Goal: Check status: Check status

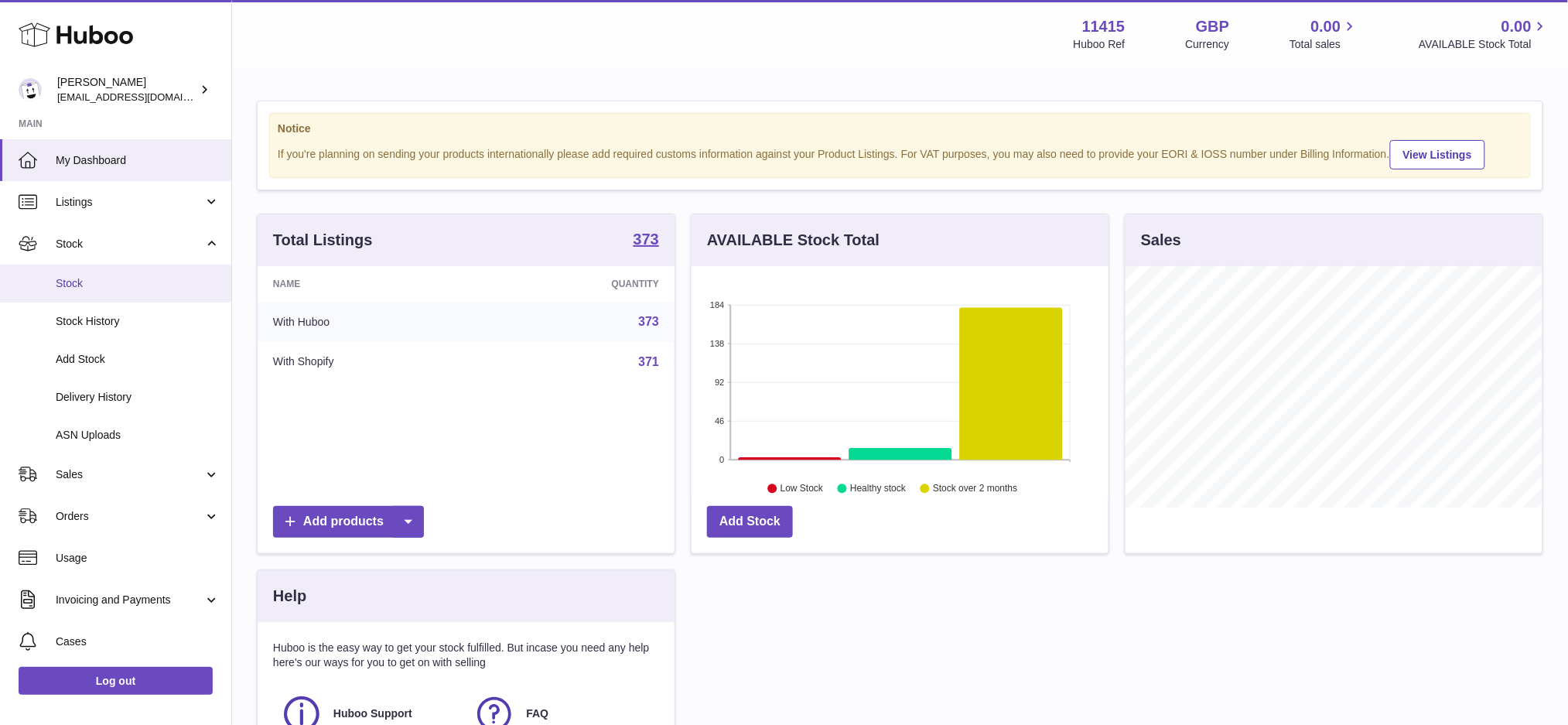
scroll to position [241, 417]
click at [130, 396] on span "Delivery History" at bounding box center [137, 397] width 164 height 14
click at [112, 400] on span "Delivery History" at bounding box center [137, 397] width 164 height 14
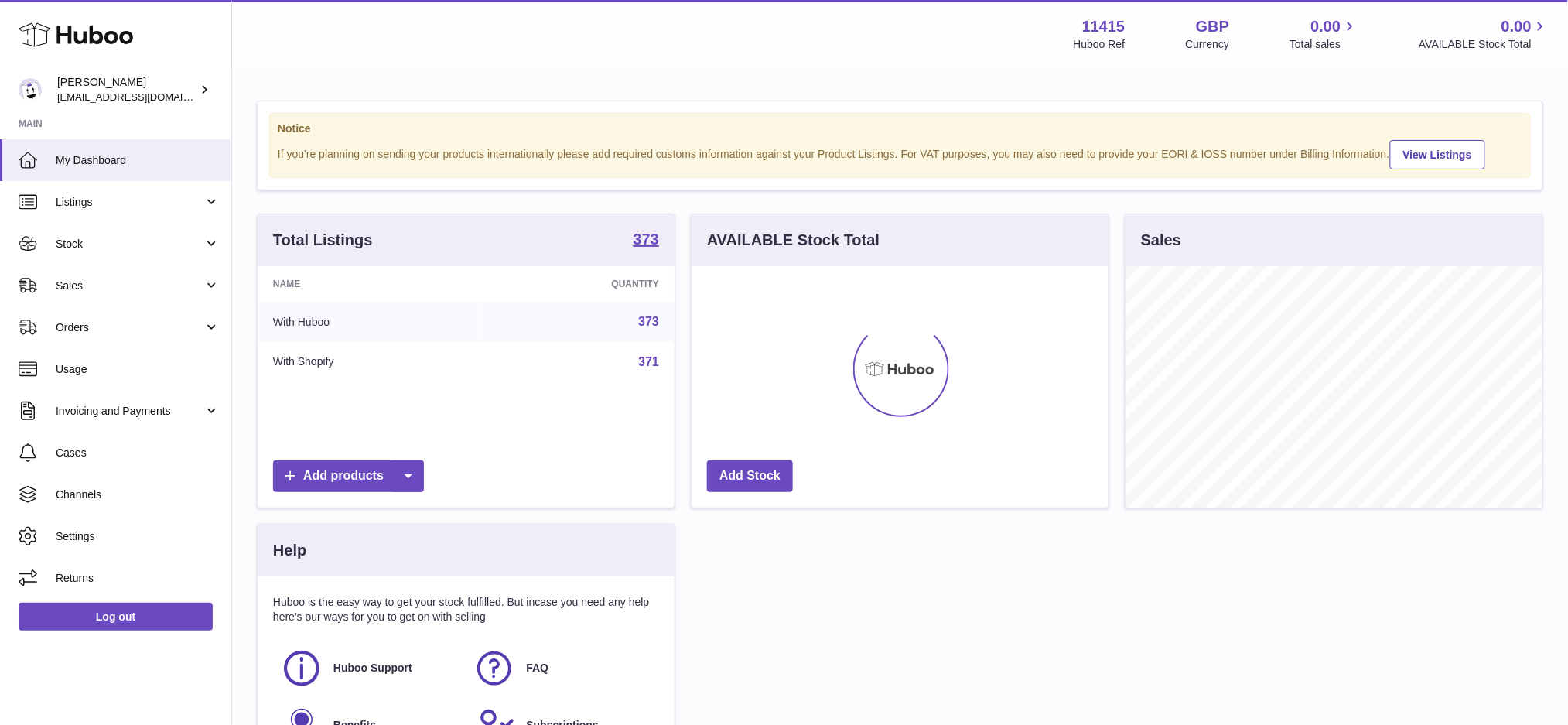
scroll to position [241, 417]
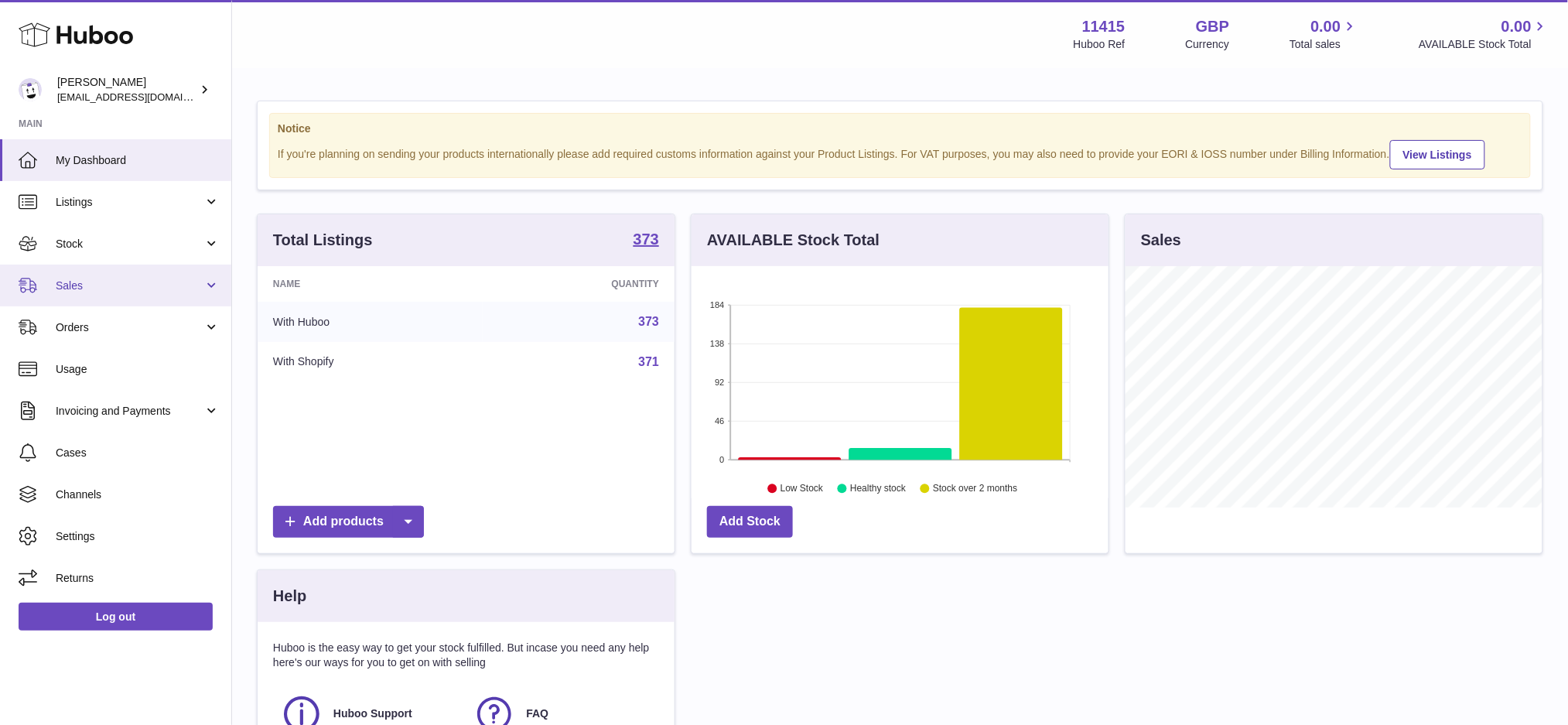
click at [115, 291] on span "Sales" at bounding box center [129, 286] width 147 height 14
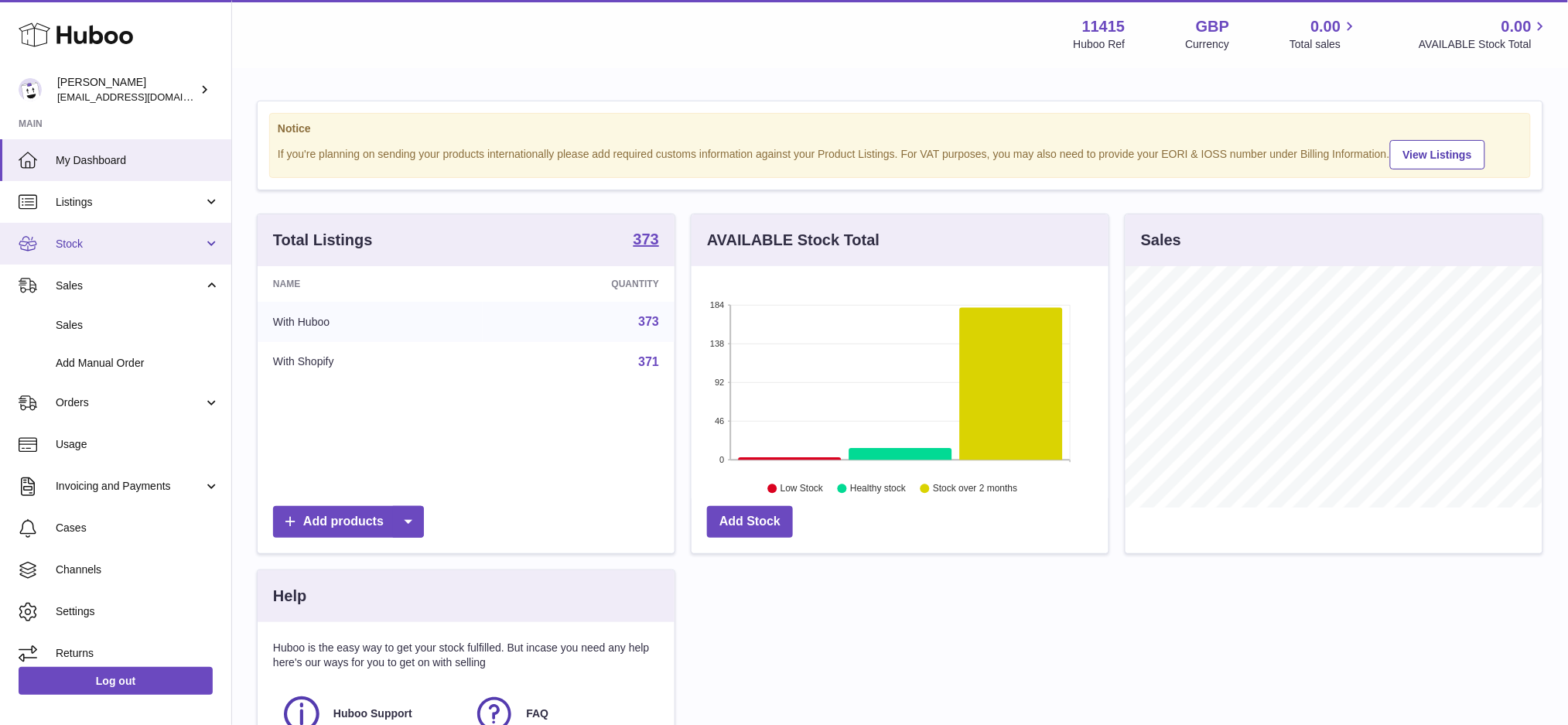
click at [126, 240] on span "Stock" at bounding box center [129, 244] width 147 height 14
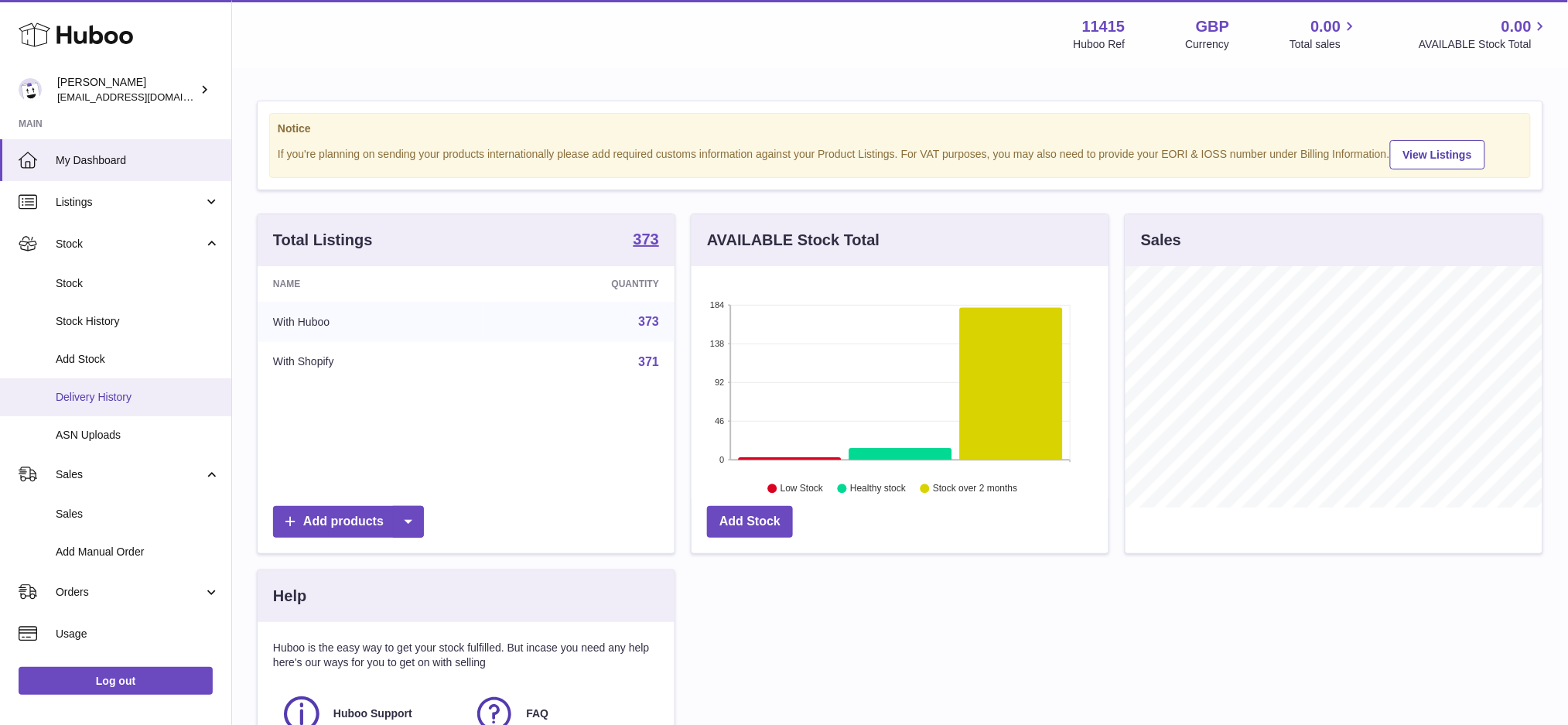
click at [109, 392] on span "Delivery History" at bounding box center [137, 397] width 164 height 14
click at [122, 390] on span "Delivery History" at bounding box center [137, 397] width 164 height 14
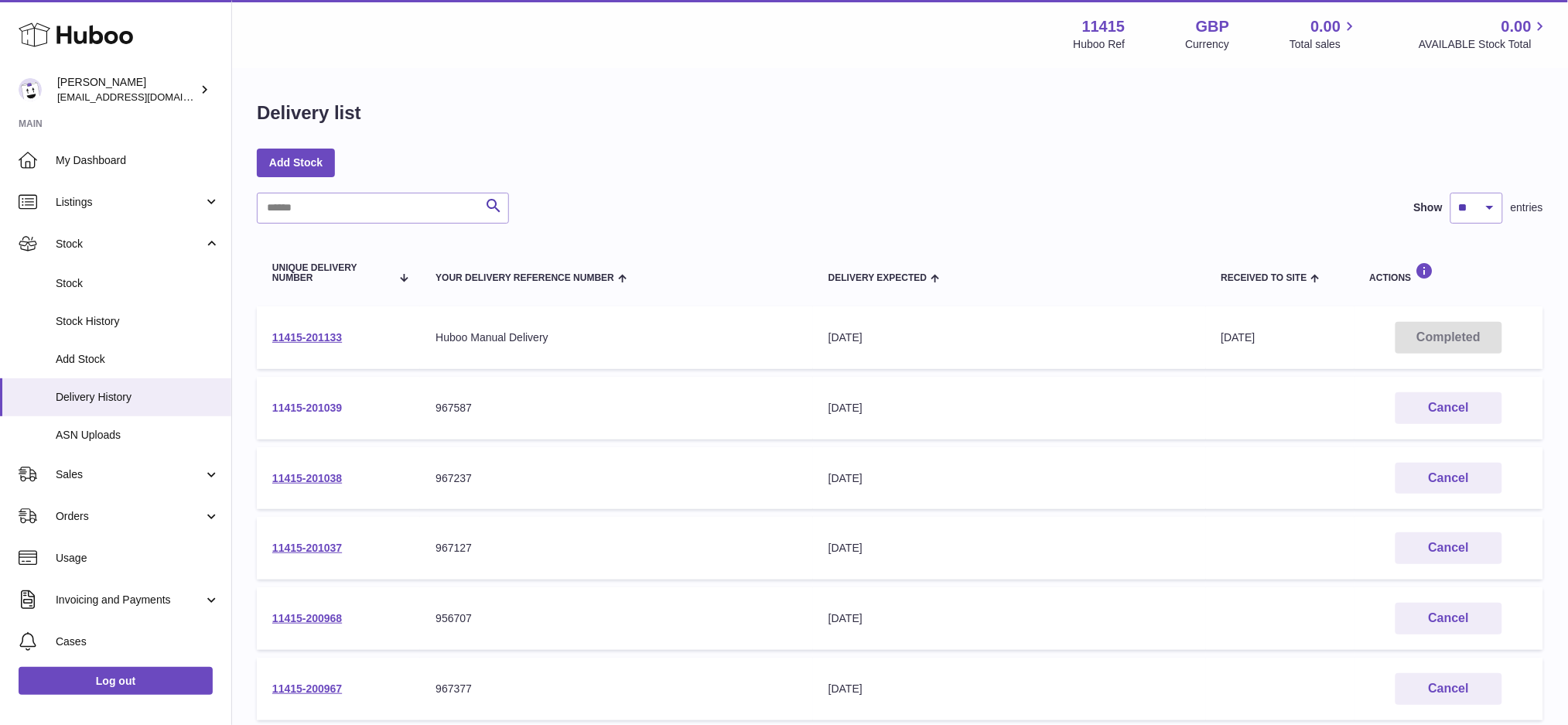
click at [317, 409] on link "11415-201039" at bounding box center [307, 408] width 70 height 13
drag, startPoint x: 491, startPoint y: 404, endPoint x: 426, endPoint y: 420, distance: 66.9
click at [426, 420] on td "Your Delivery Reference Number 967587" at bounding box center [617, 408] width 393 height 62
copy div "967587"
click at [332, 477] on link "11415-201038" at bounding box center [307, 478] width 70 height 13
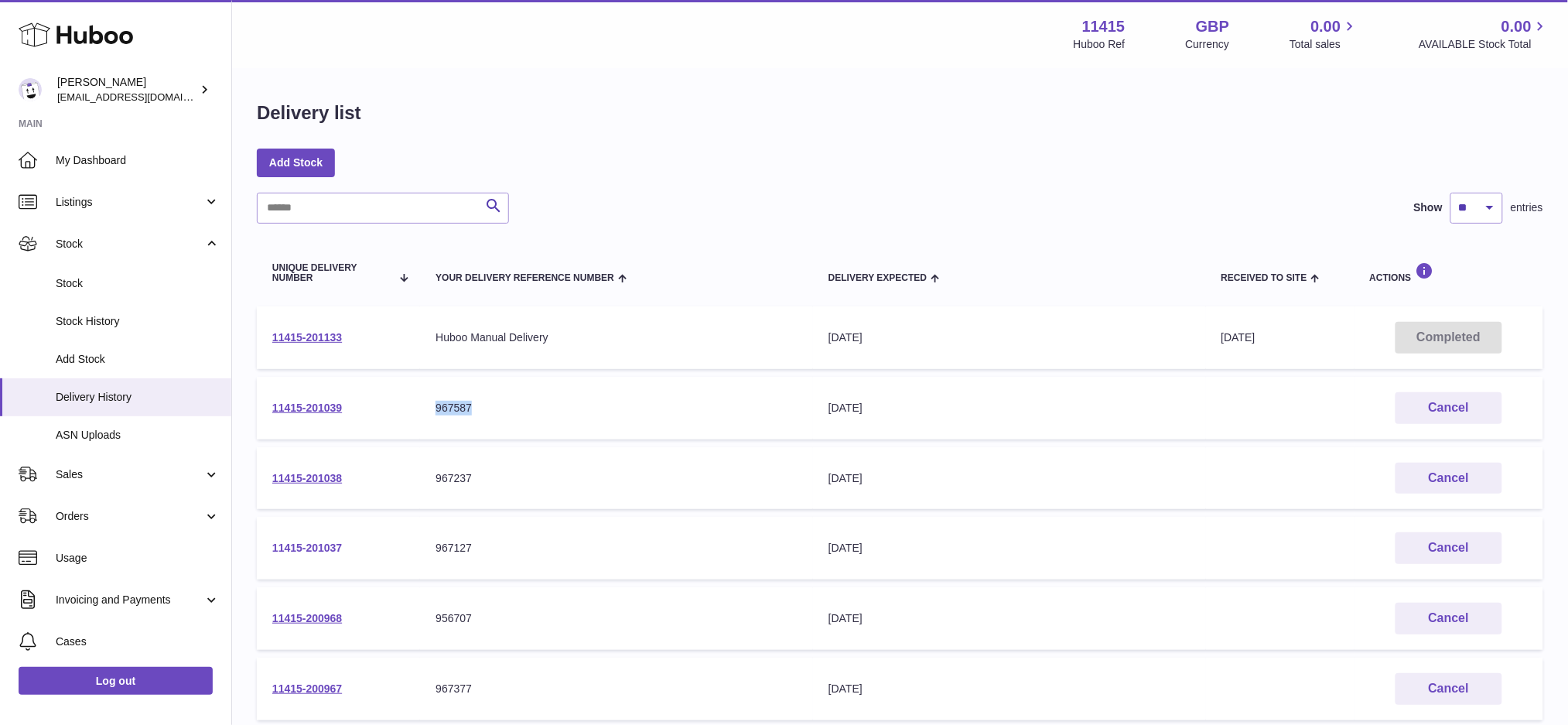
click at [309, 550] on link "11415-201037" at bounding box center [307, 548] width 70 height 13
click at [286, 620] on link "11415-200968" at bounding box center [307, 618] width 70 height 13
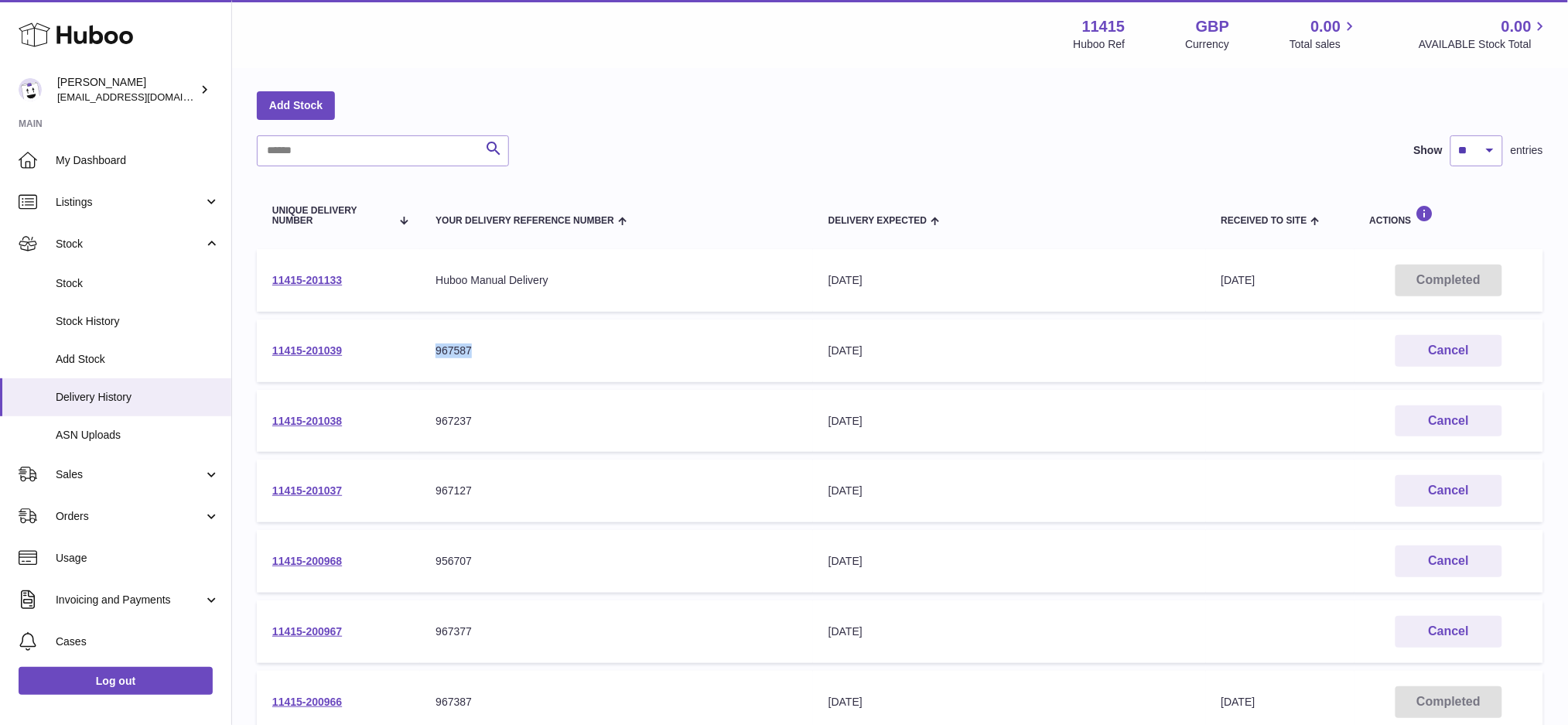
scroll to position [103, 0]
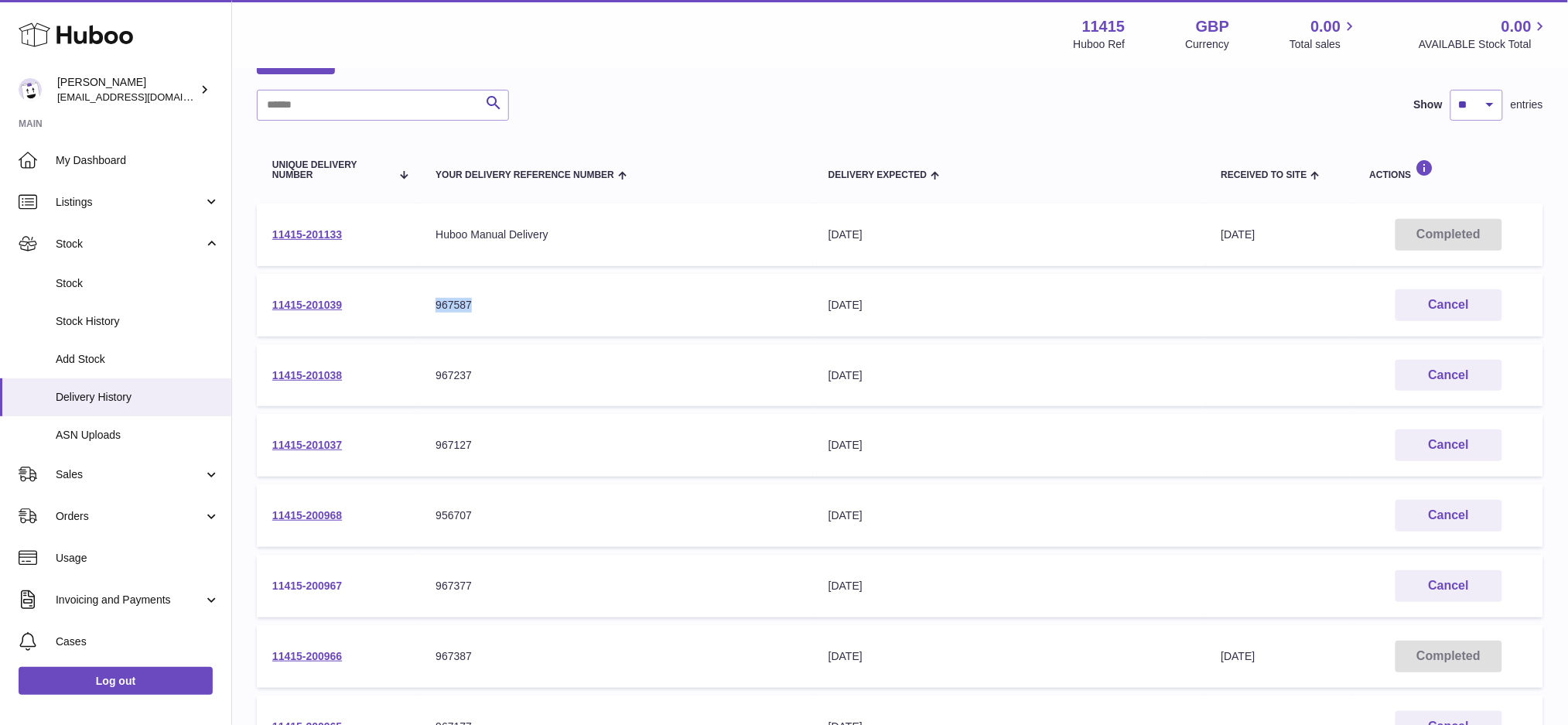
click at [303, 581] on link "11415-200967" at bounding box center [307, 586] width 70 height 13
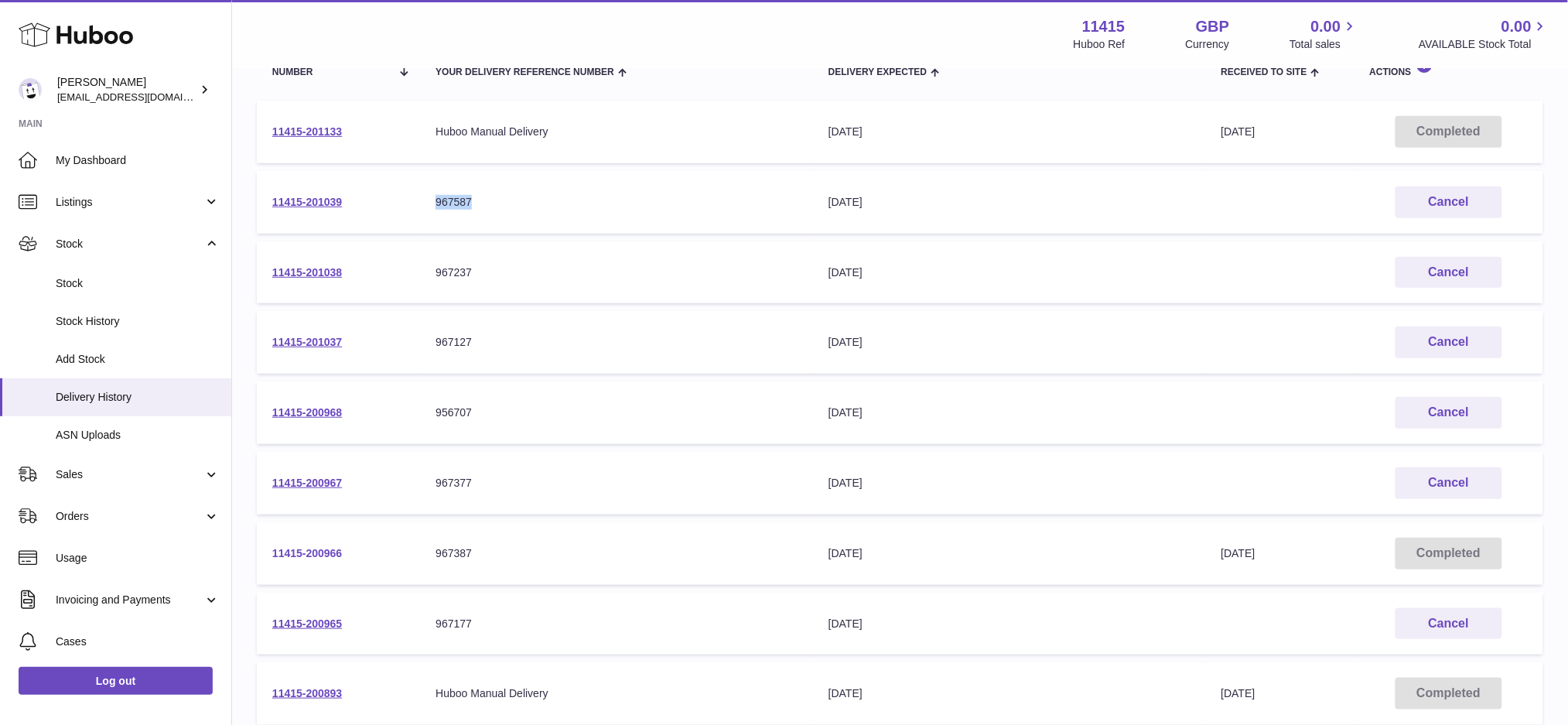
click at [329, 548] on link "11415-200966" at bounding box center [307, 553] width 70 height 13
click at [317, 619] on link "11415-200965" at bounding box center [307, 624] width 70 height 13
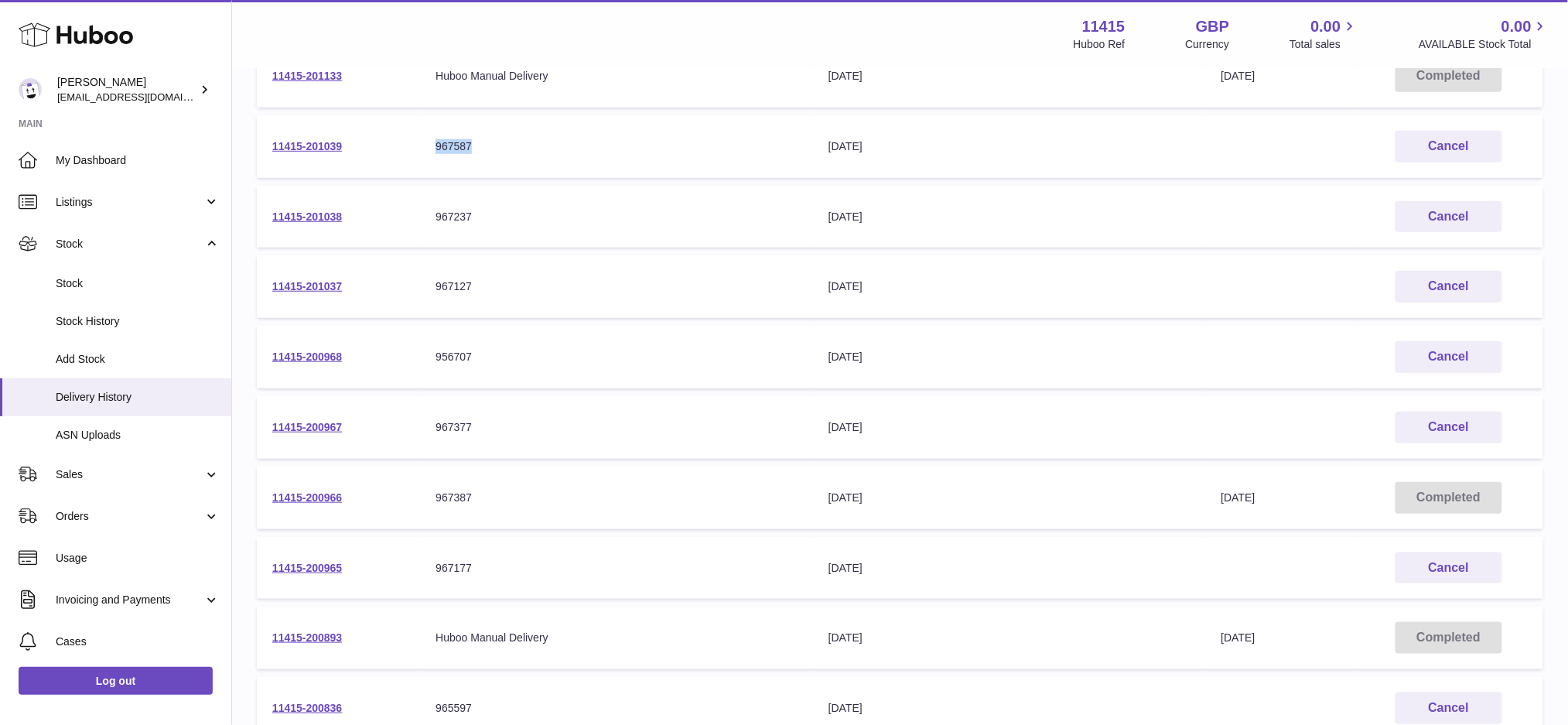
scroll to position [412, 0]
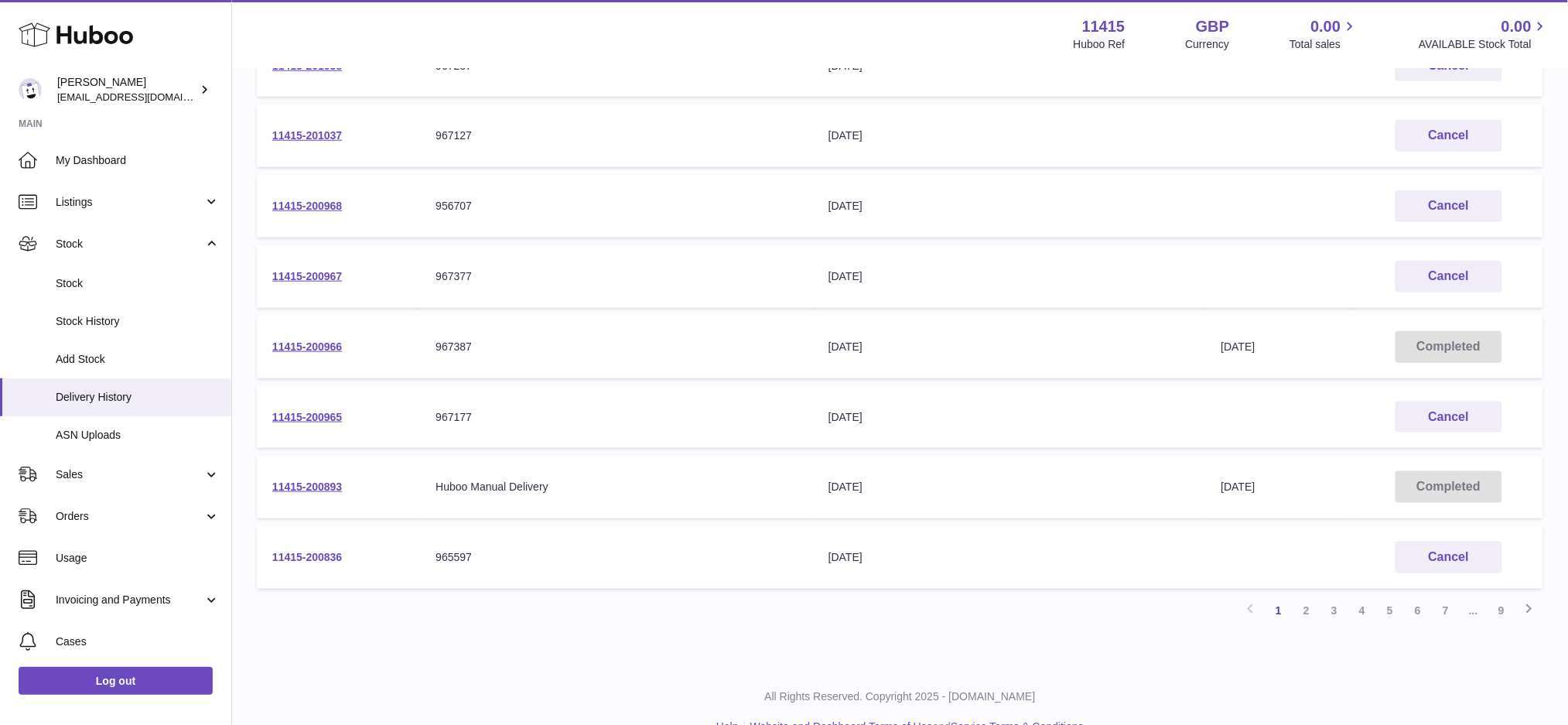
click at [318, 557] on link "11415-200836" at bounding box center [307, 557] width 70 height 13
click at [1304, 597] on link "2" at bounding box center [1306, 610] width 28 height 28
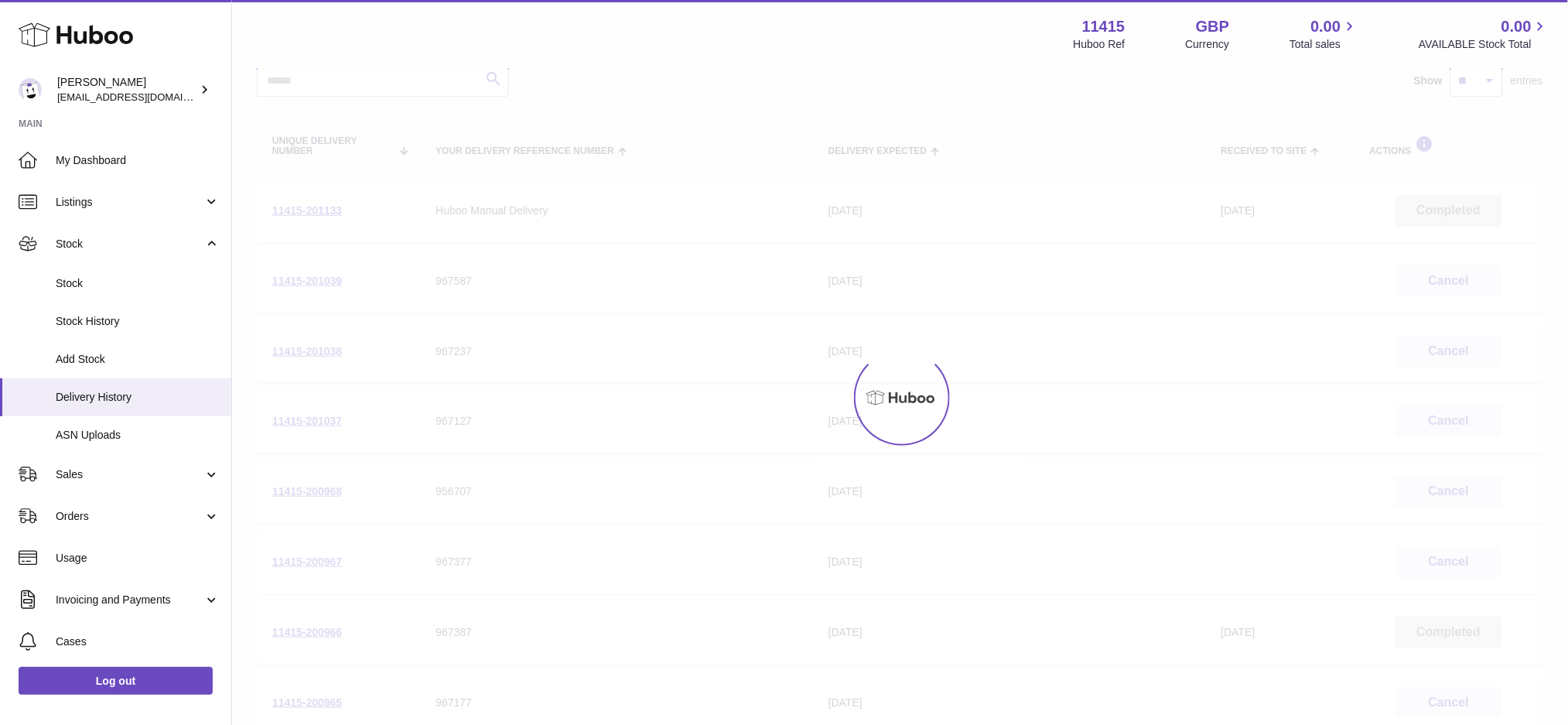
scroll to position [69, 0]
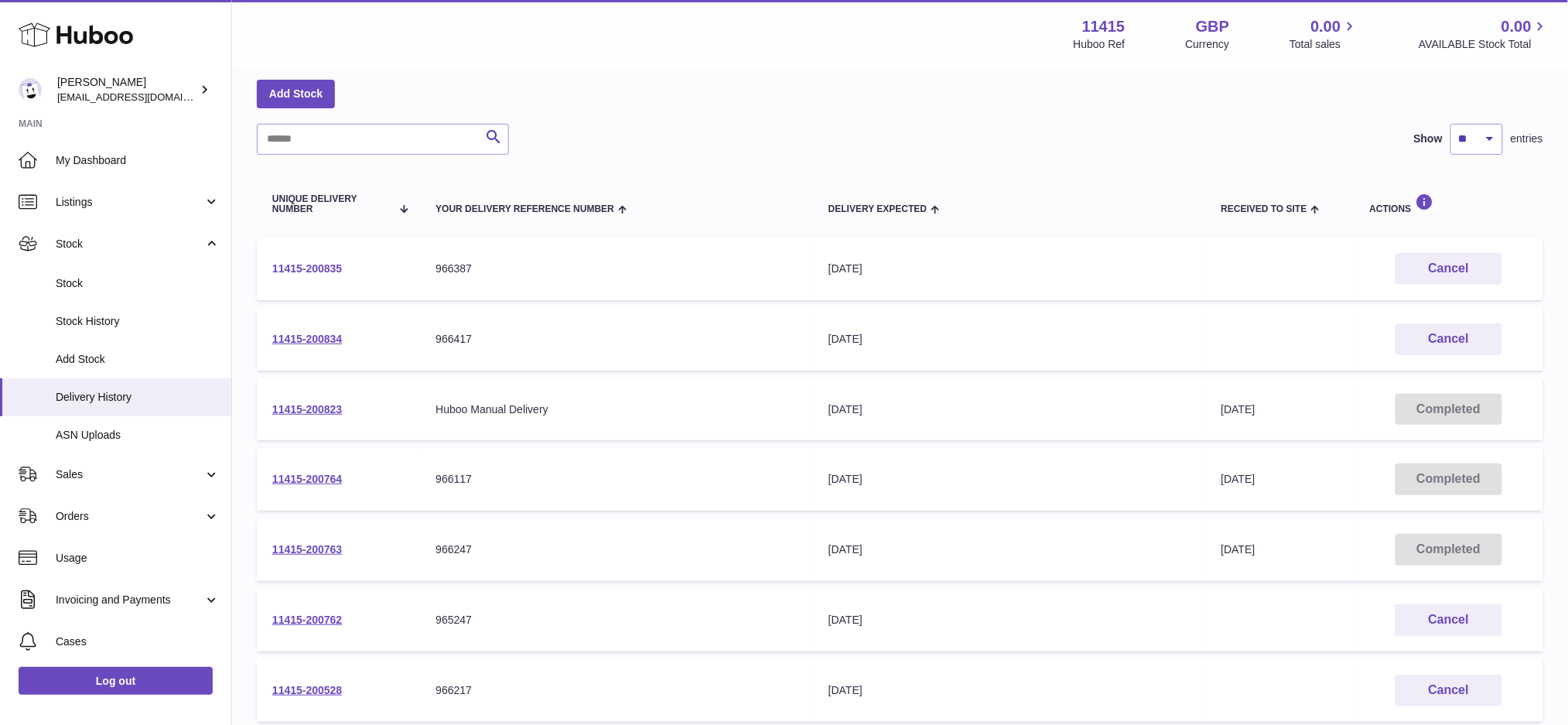
click at [320, 269] on link "11415-200835" at bounding box center [307, 268] width 70 height 13
click at [304, 335] on link "11415-200834" at bounding box center [307, 339] width 70 height 13
click at [313, 475] on link "11415-200764" at bounding box center [307, 479] width 70 height 13
click at [317, 552] on link "11415-200763" at bounding box center [307, 550] width 70 height 13
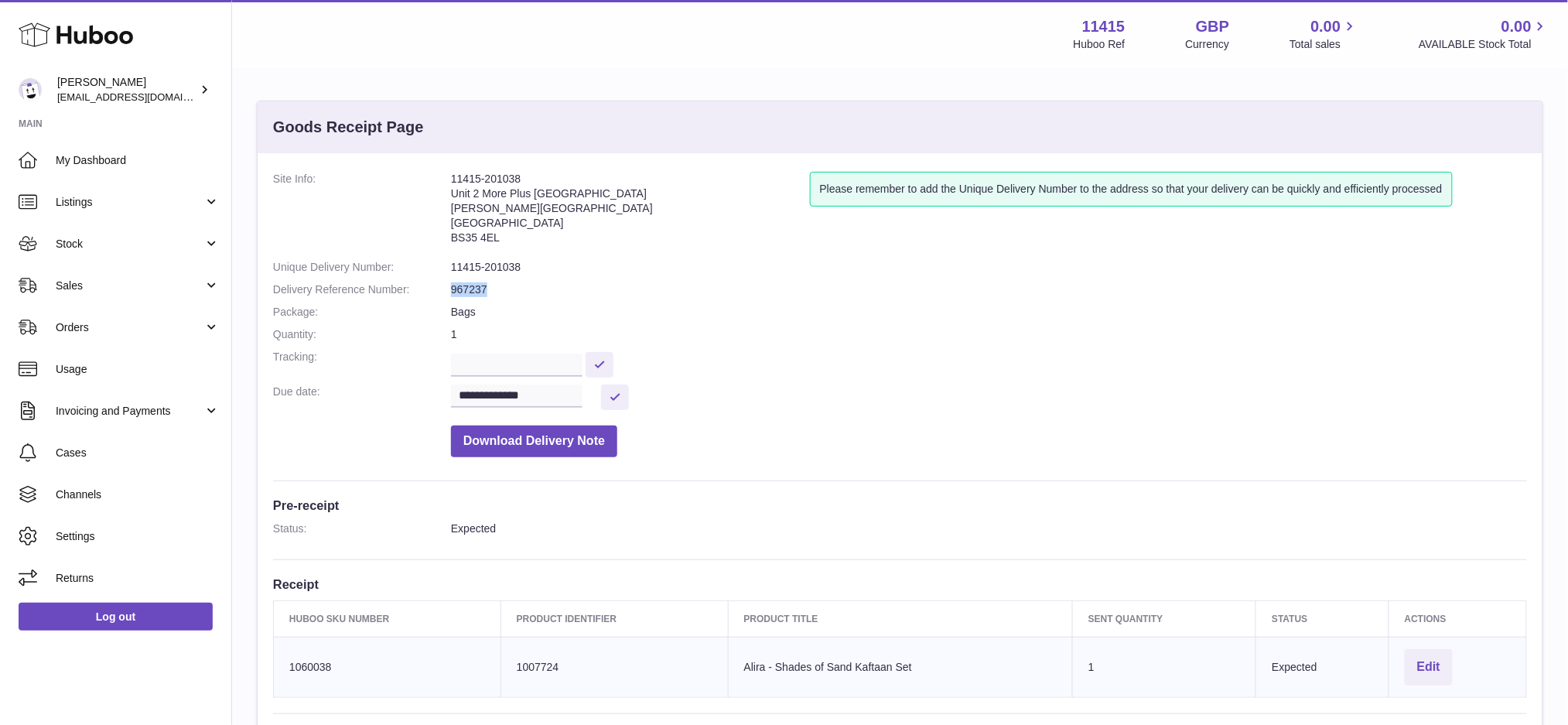
drag, startPoint x: 507, startPoint y: 291, endPoint x: 447, endPoint y: 289, distance: 60.0
click at [447, 289] on dl "**********" at bounding box center [900, 319] width 1254 height 293
copy dl "967237"
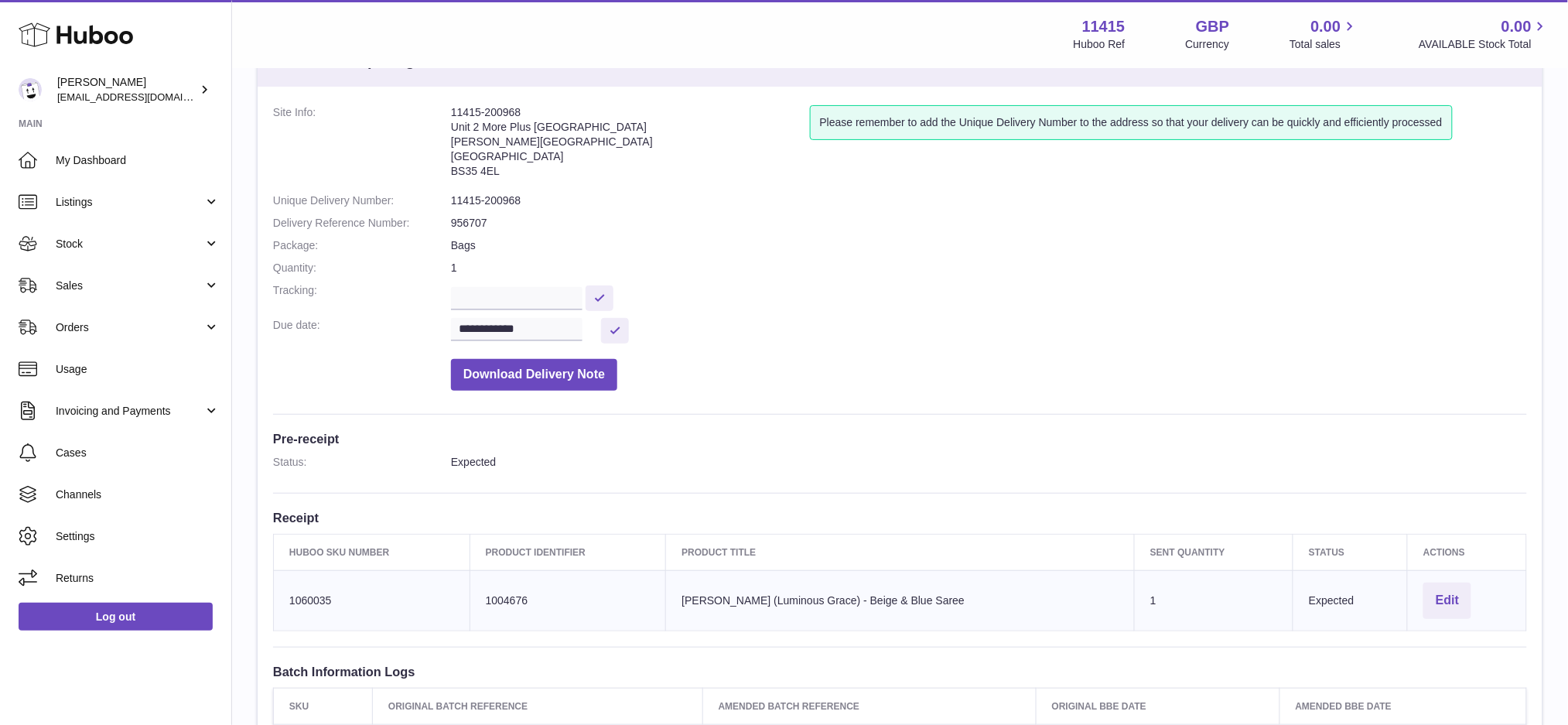
scroll to position [103, 0]
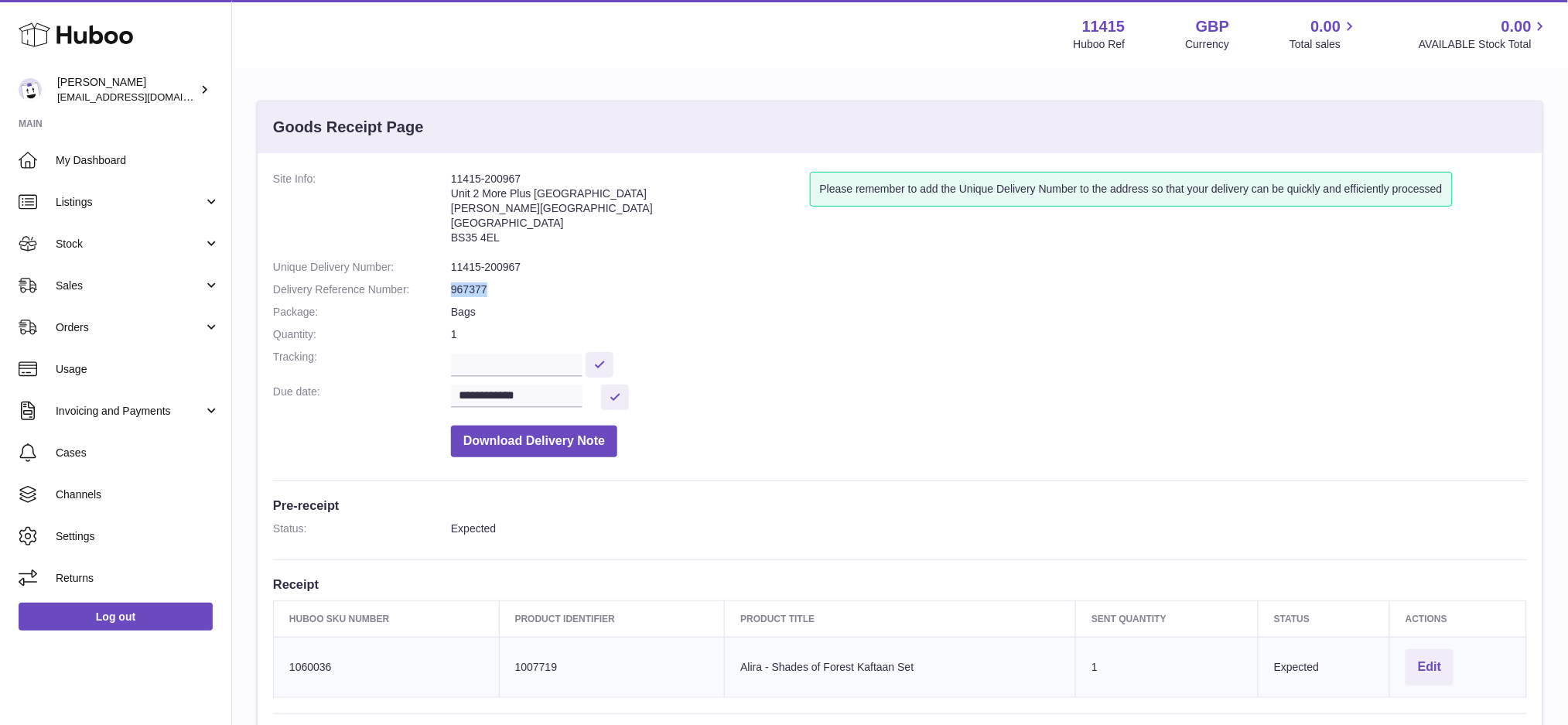
drag, startPoint x: 500, startPoint y: 286, endPoint x: 447, endPoint y: 293, distance: 53.5
click at [447, 293] on dl "**********" at bounding box center [900, 319] width 1254 height 293
copy dl "967377"
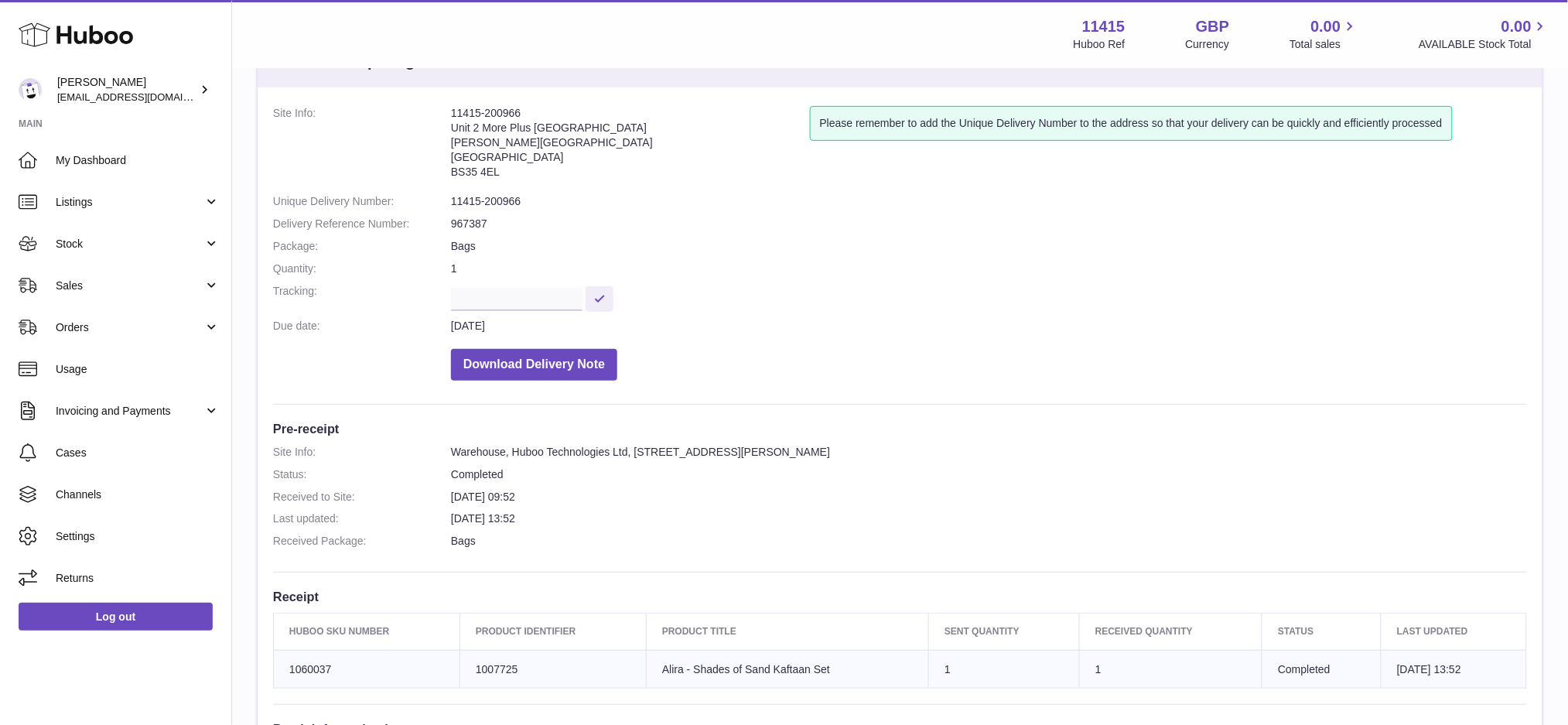
scroll to position [206, 0]
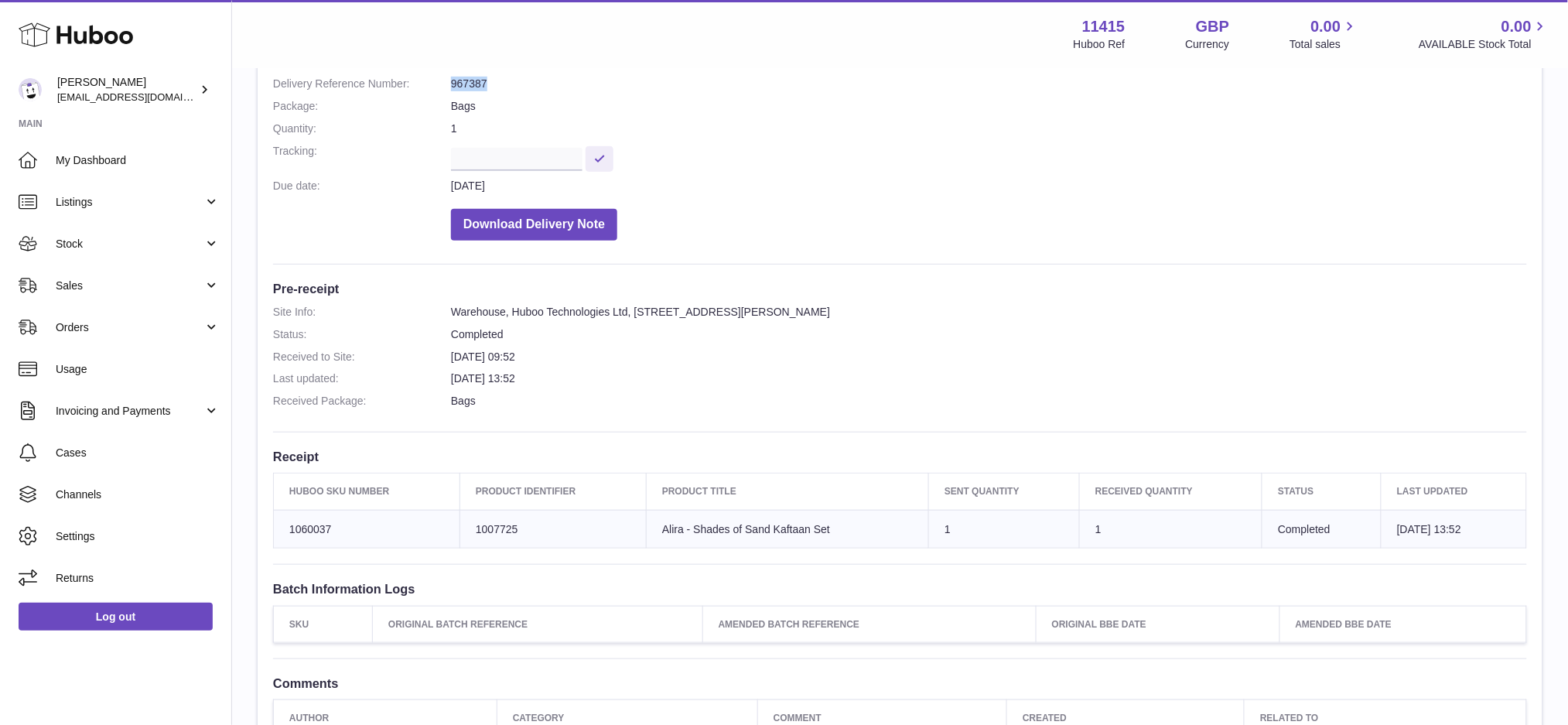
drag, startPoint x: 490, startPoint y: 83, endPoint x: 448, endPoint y: 90, distance: 42.6
click at [448, 90] on dl "Site Info: 11415-200966 Unit 2 More Plus [STREET_ADDRESS][PERSON_NAME] Please r…" at bounding box center [900, 107] width 1254 height 282
copy dl "967387"
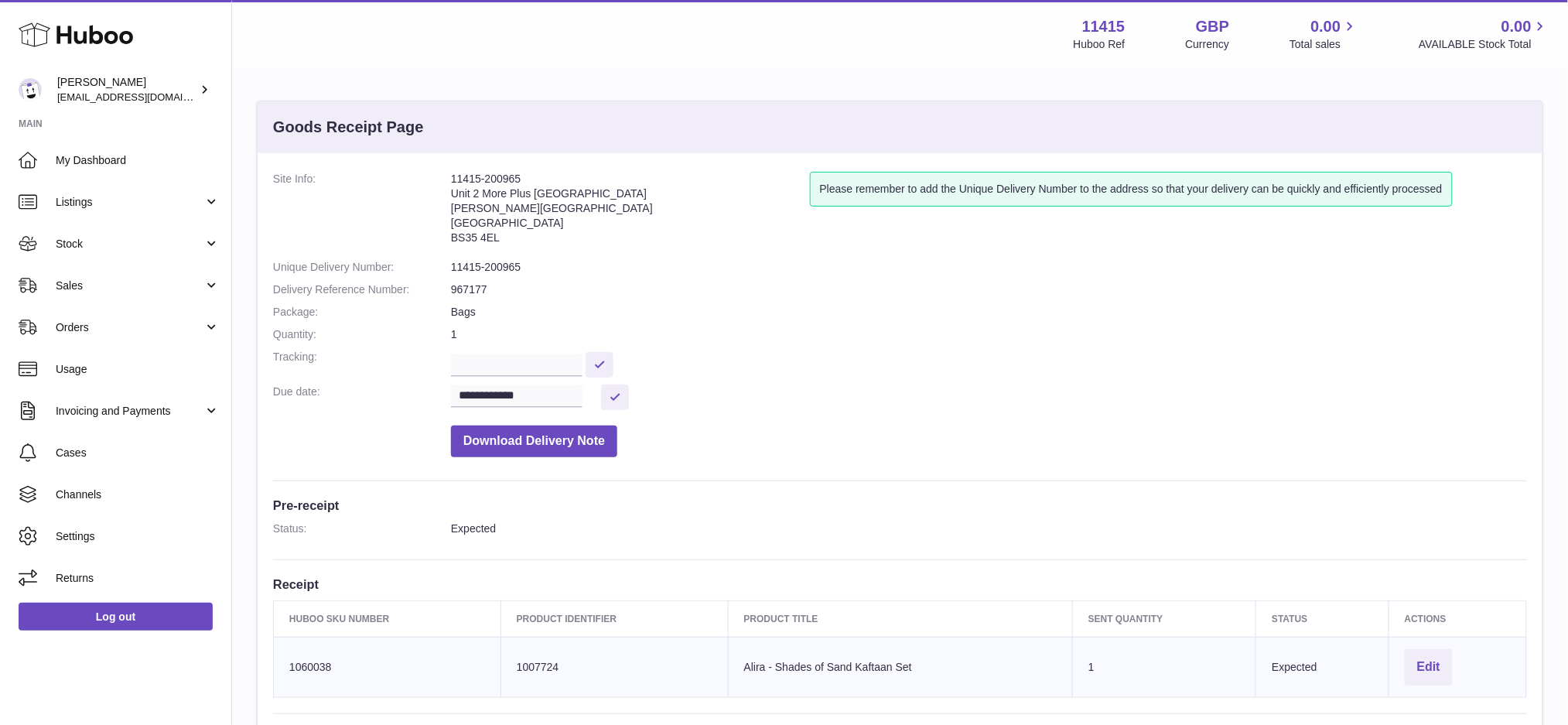
click at [473, 289] on dd "967177" at bounding box center [988, 289] width 1076 height 14
click at [448, 290] on dt "Delivery Reference Number:" at bounding box center [361, 289] width 178 height 14
click at [463, 290] on dd "967177" at bounding box center [988, 289] width 1076 height 14
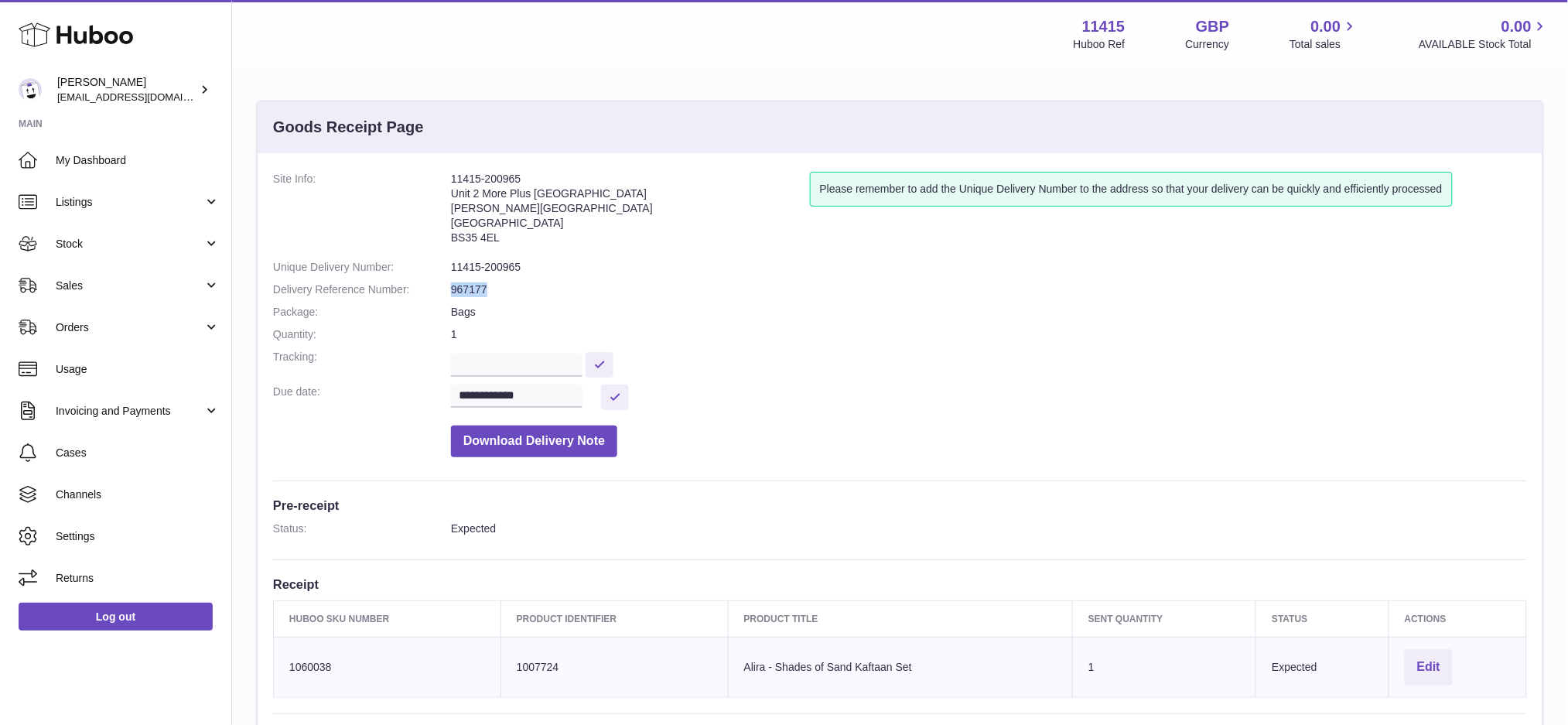
copy dd "967177"
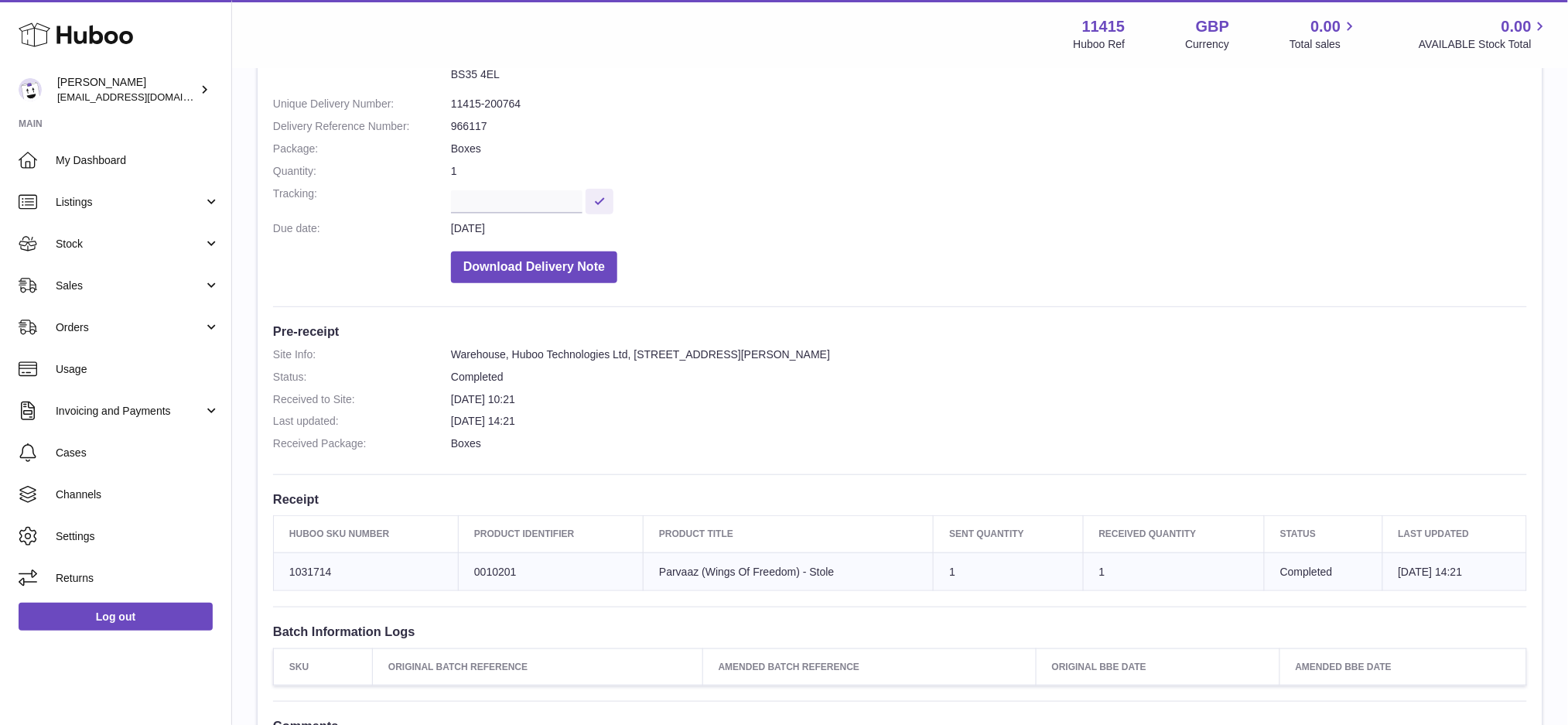
scroll to position [206, 0]
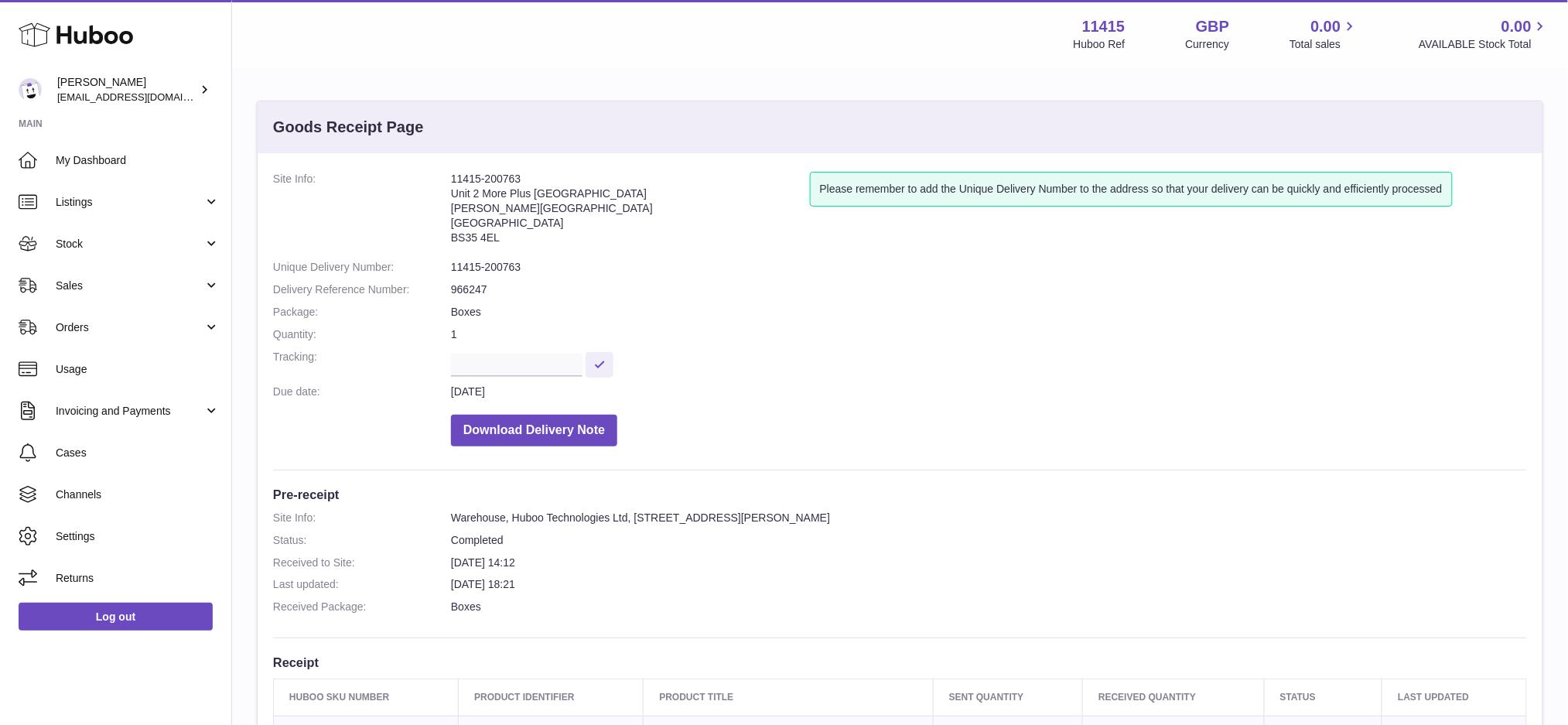
scroll to position [206, 0]
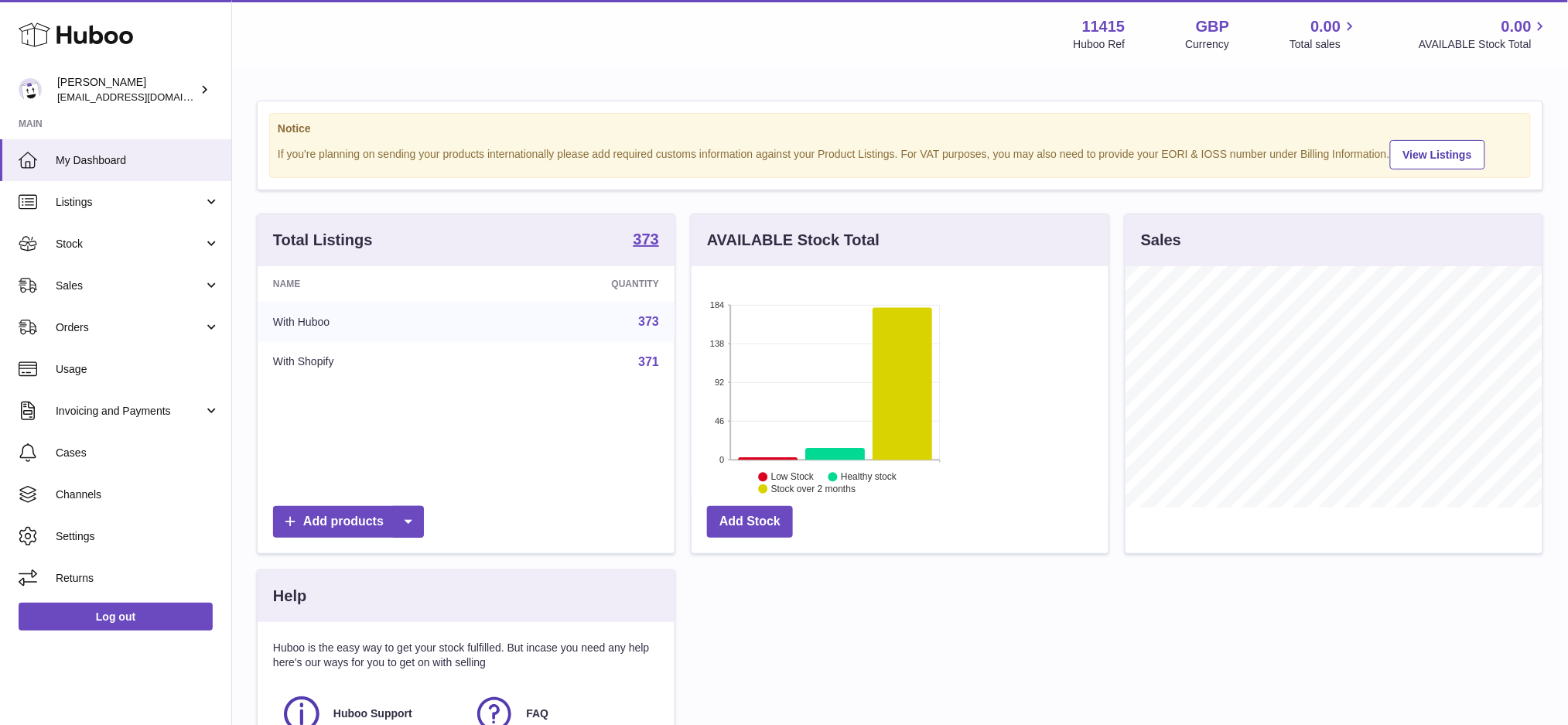
scroll to position [241, 417]
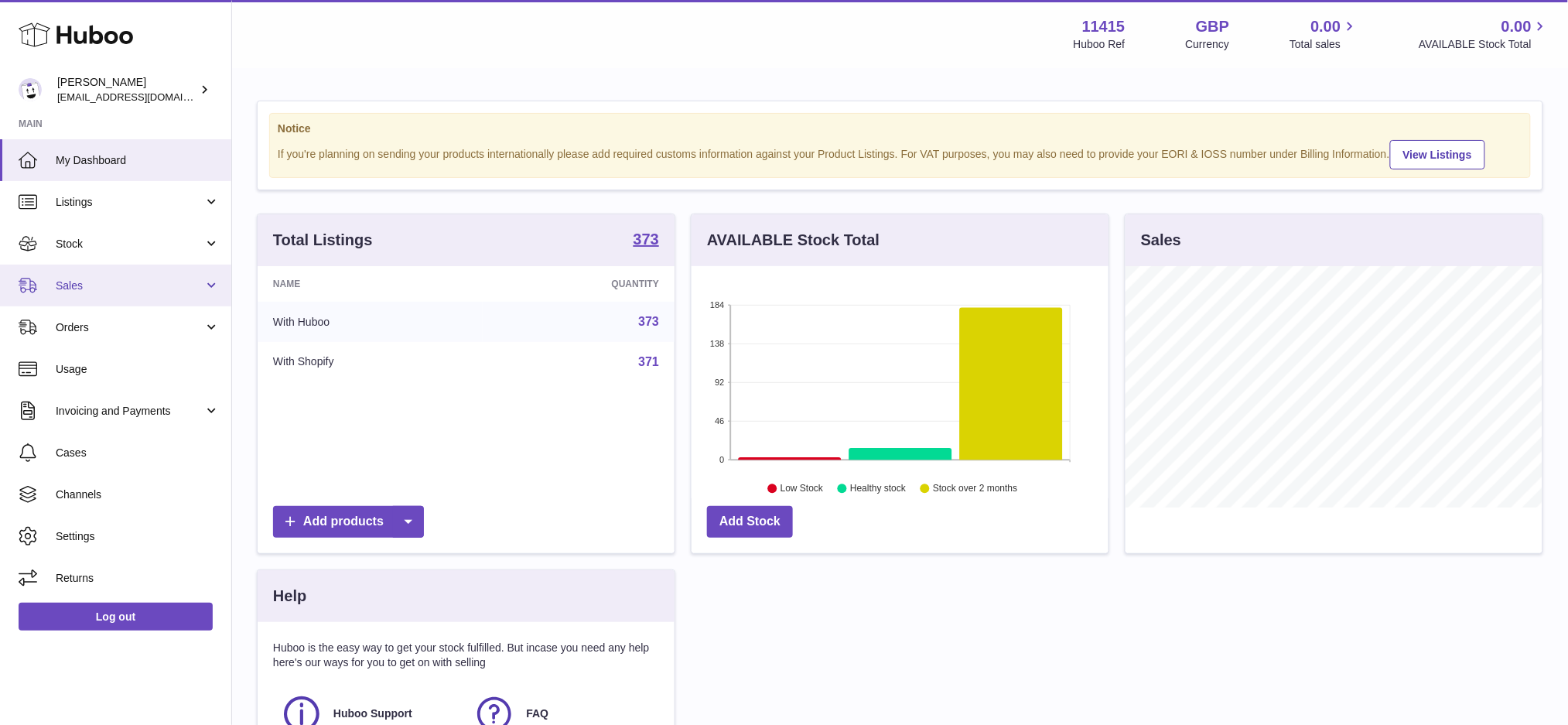
click at [78, 290] on span "Sales" at bounding box center [129, 286] width 147 height 14
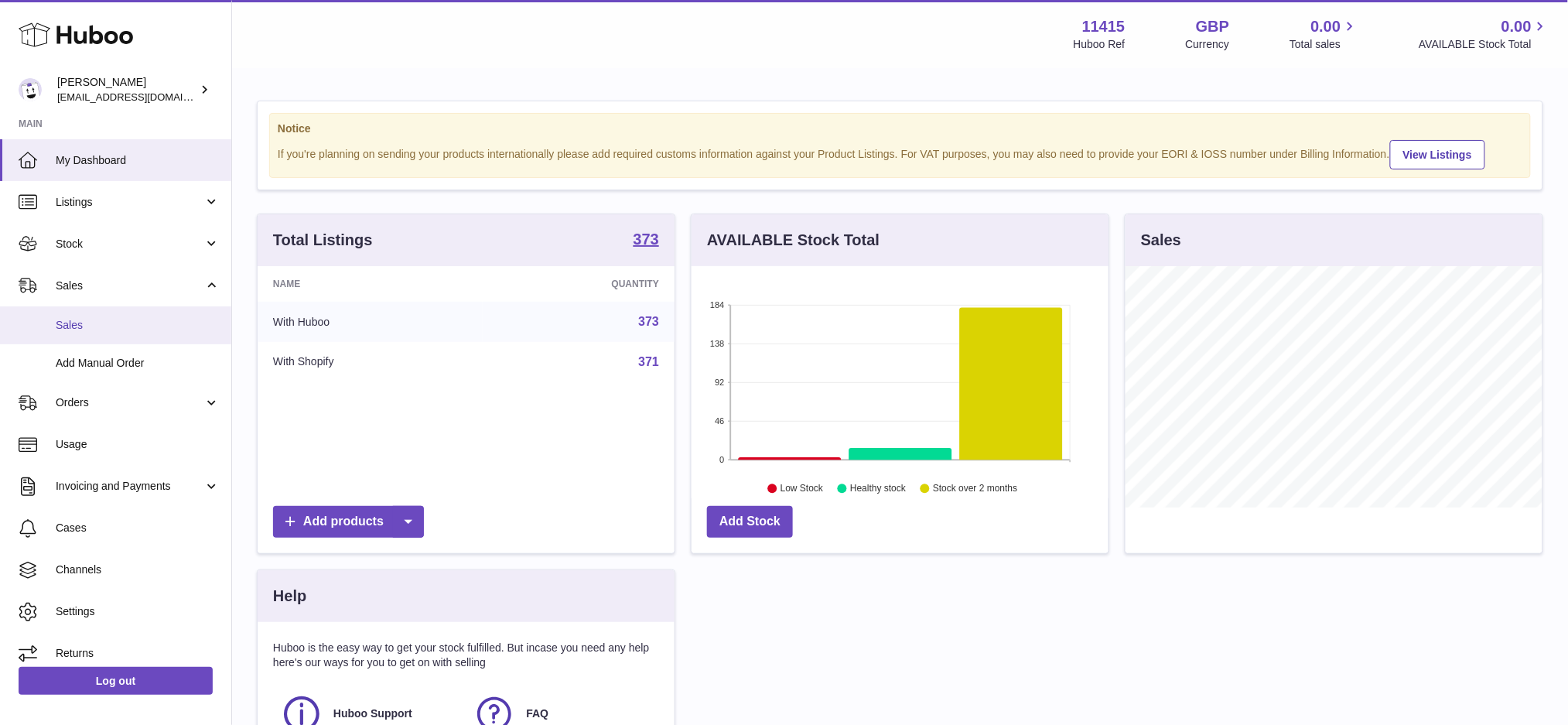
click at [118, 316] on link "Sales" at bounding box center [115, 325] width 232 height 38
